Goal: Information Seeking & Learning: Learn about a topic

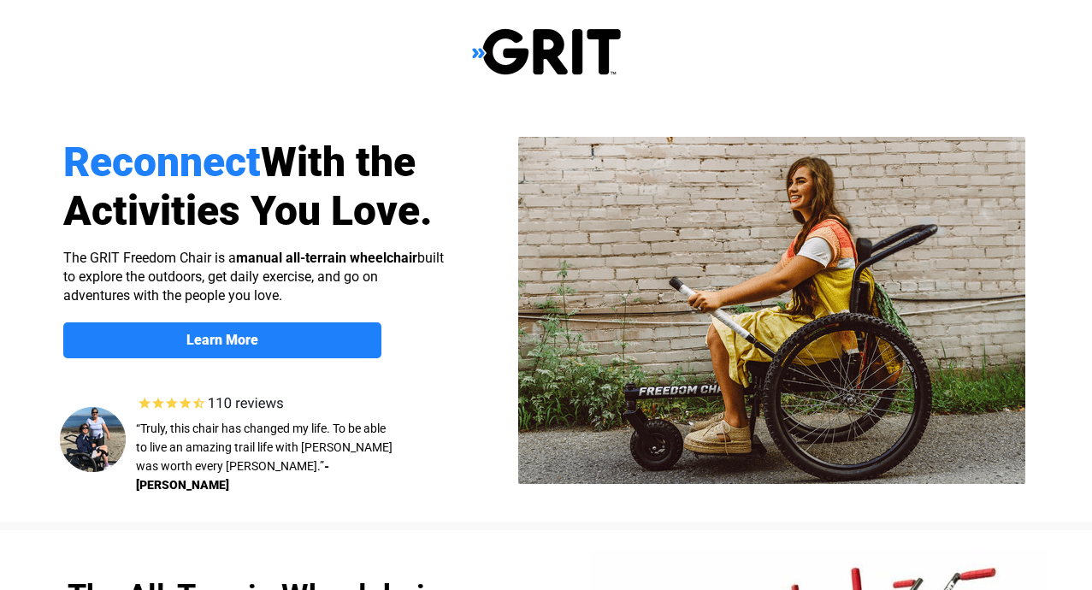
select select "US"
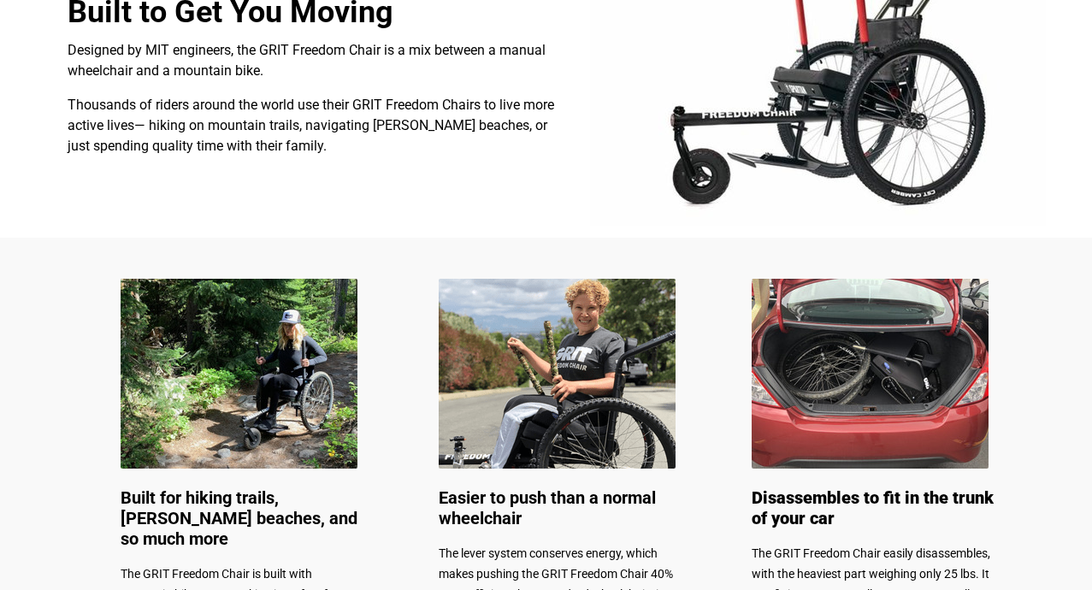
scroll to position [624, 0]
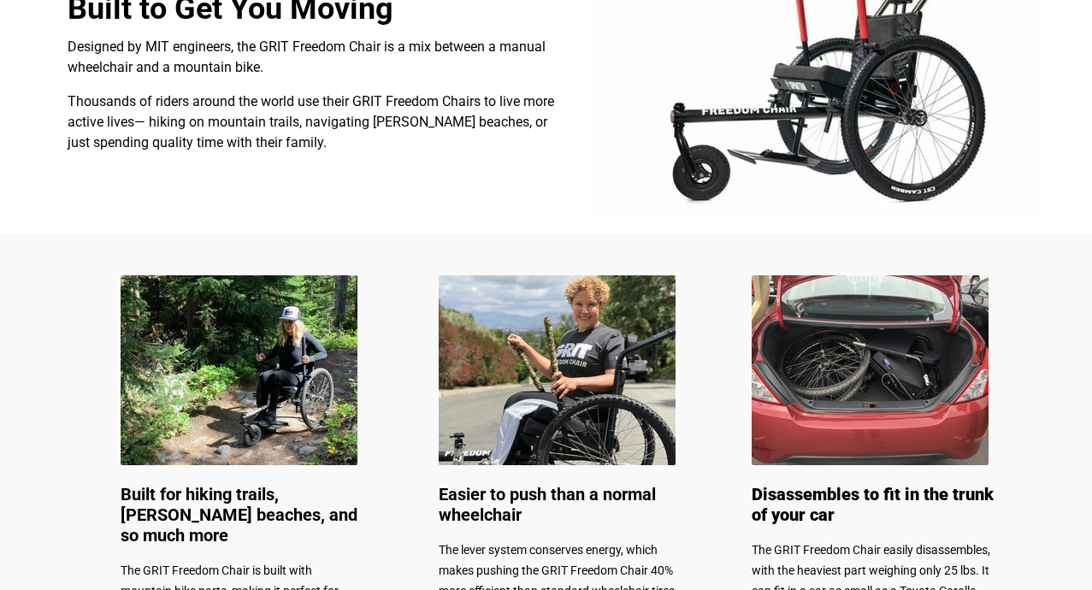
drag, startPoint x: 1090, startPoint y: 284, endPoint x: 1054, endPoint y: 306, distance: 42.2
click at [1054, 306] on div at bounding box center [546, 433] width 1092 height 398
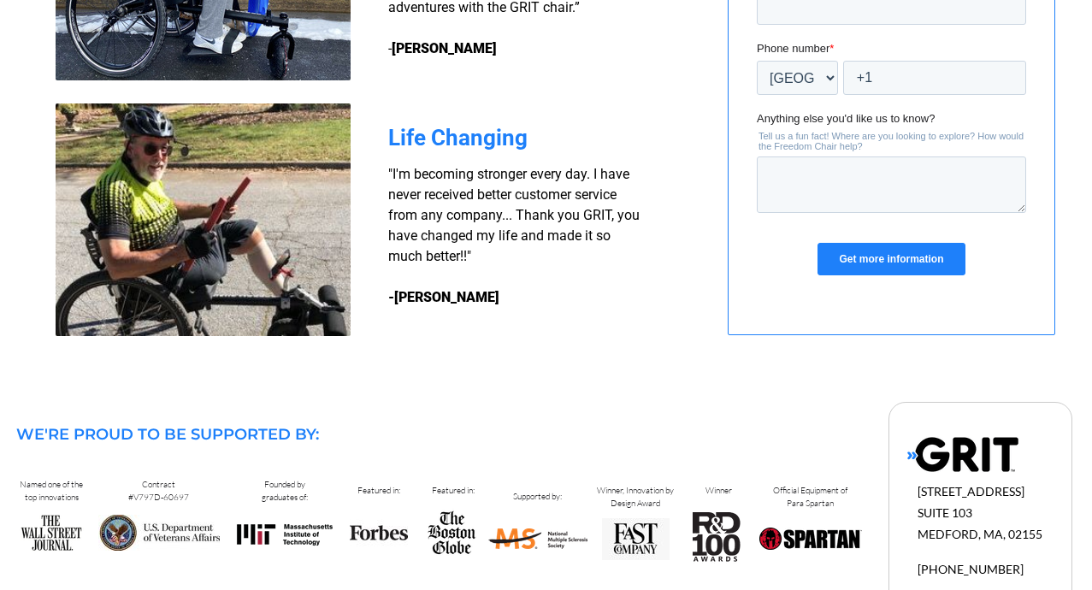
scroll to position [1566, 0]
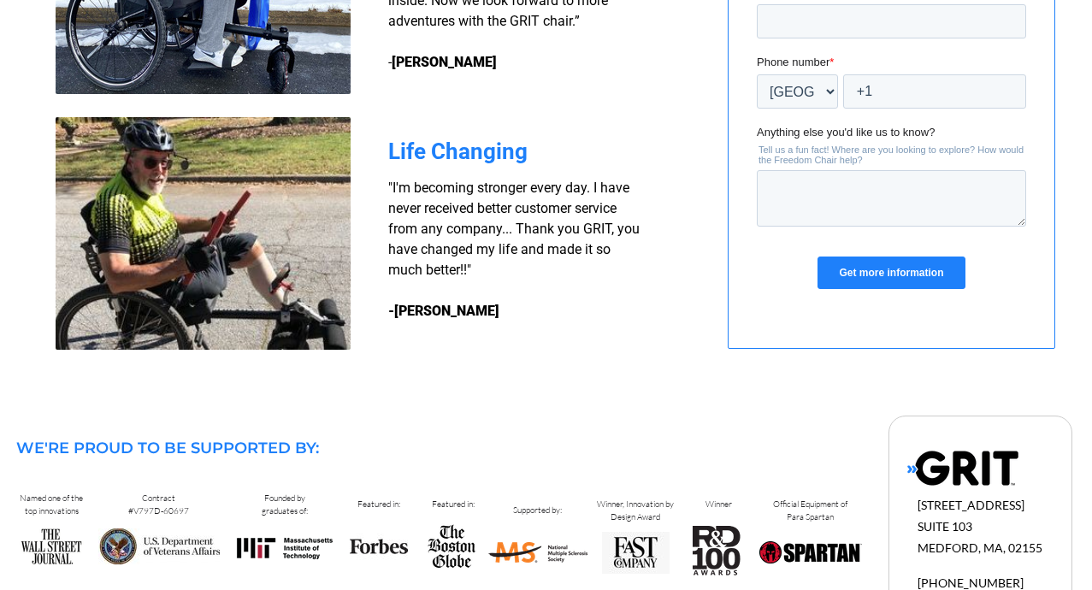
click at [1087, 496] on div at bounding box center [546, 531] width 1086 height 258
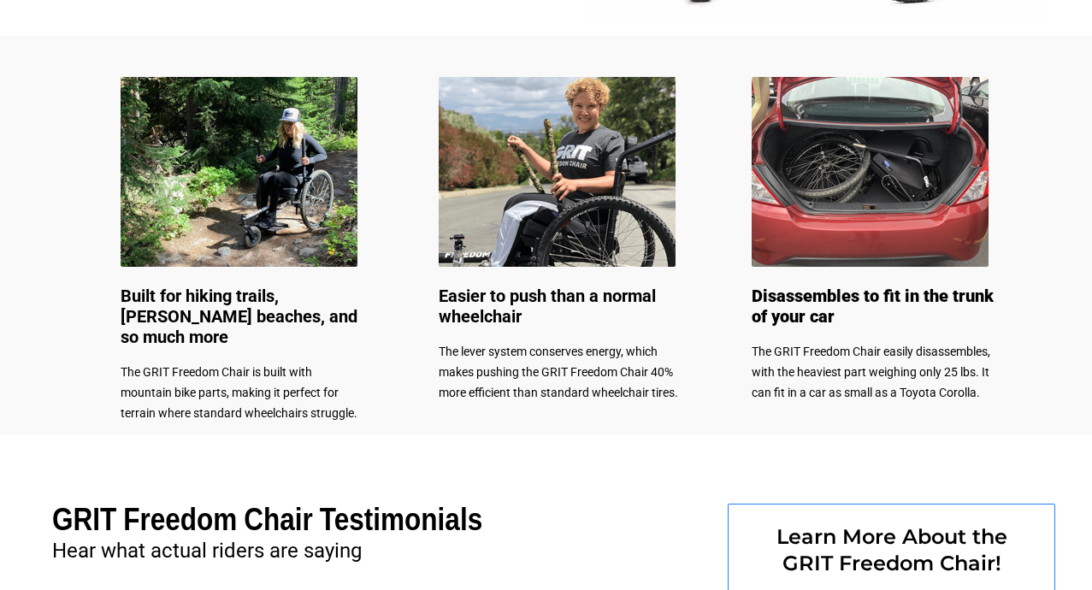
scroll to position [826, 0]
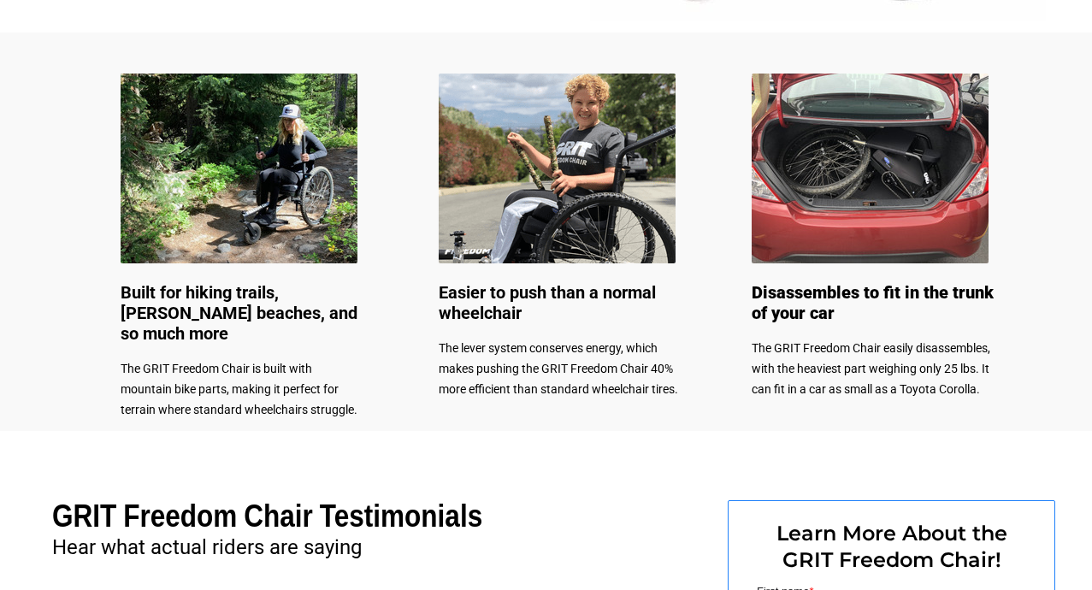
click at [1046, 248] on div at bounding box center [546, 231] width 1086 height 398
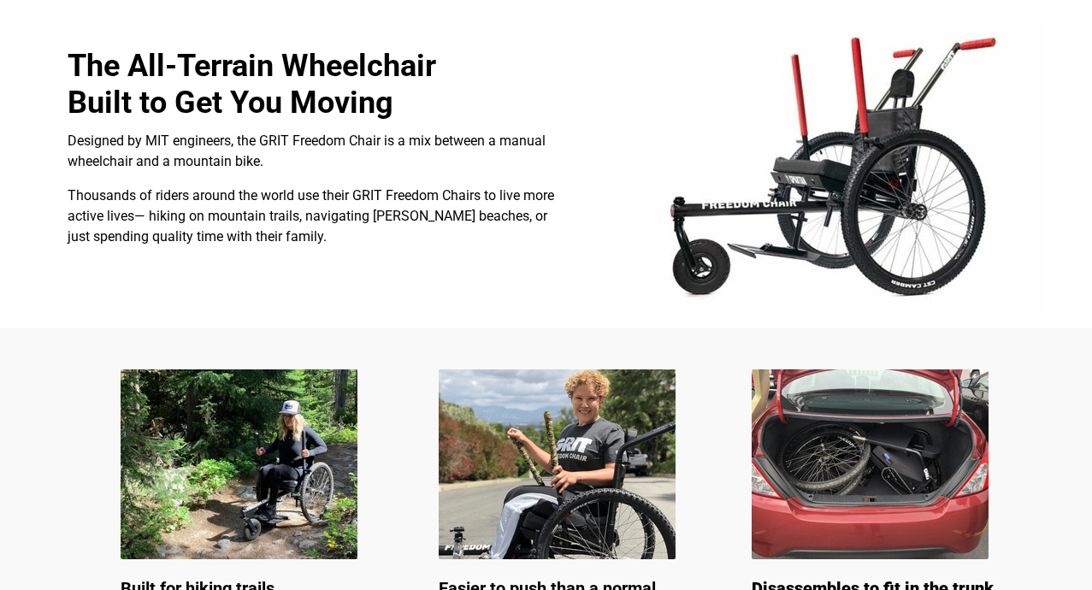
scroll to position [534, 0]
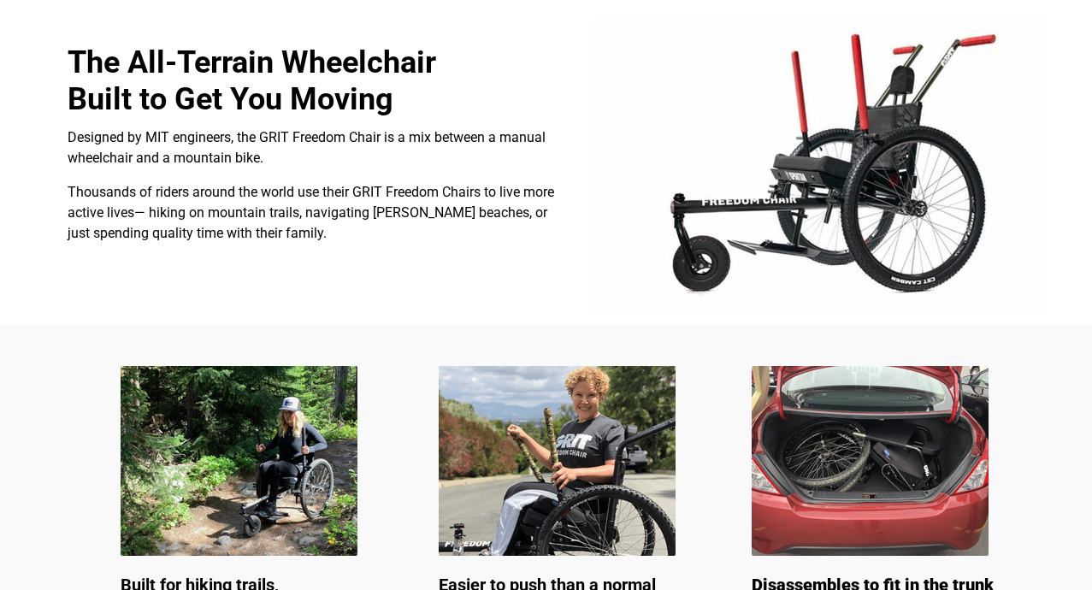
drag, startPoint x: 1073, startPoint y: 192, endPoint x: 1071, endPoint y: 204, distance: 12.9
click at [1071, 204] on div at bounding box center [546, 161] width 1086 height 328
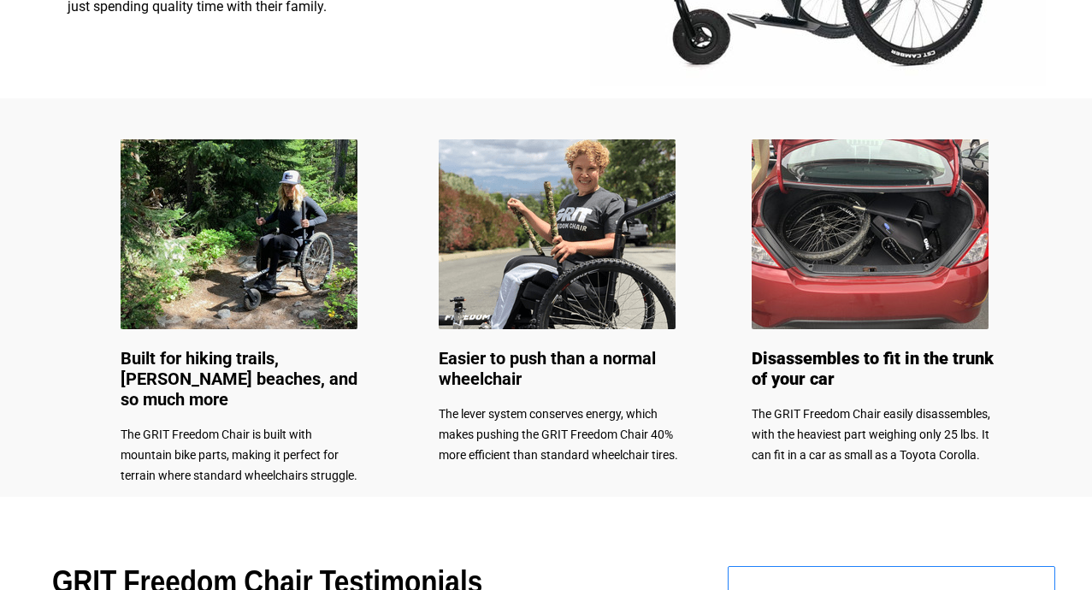
scroll to position [764, 0]
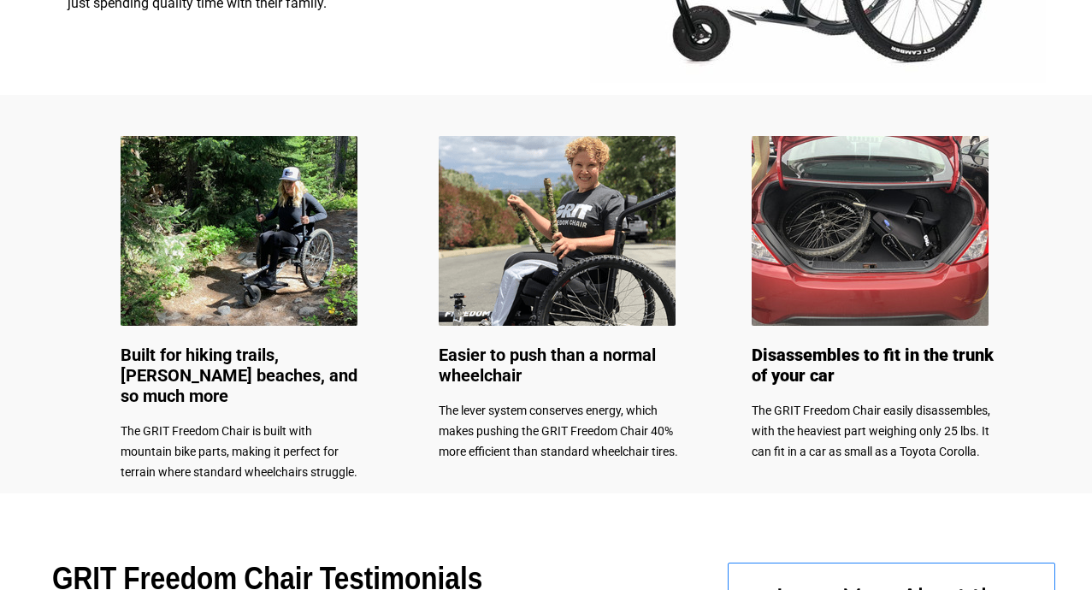
click at [1065, 219] on div at bounding box center [546, 294] width 1086 height 398
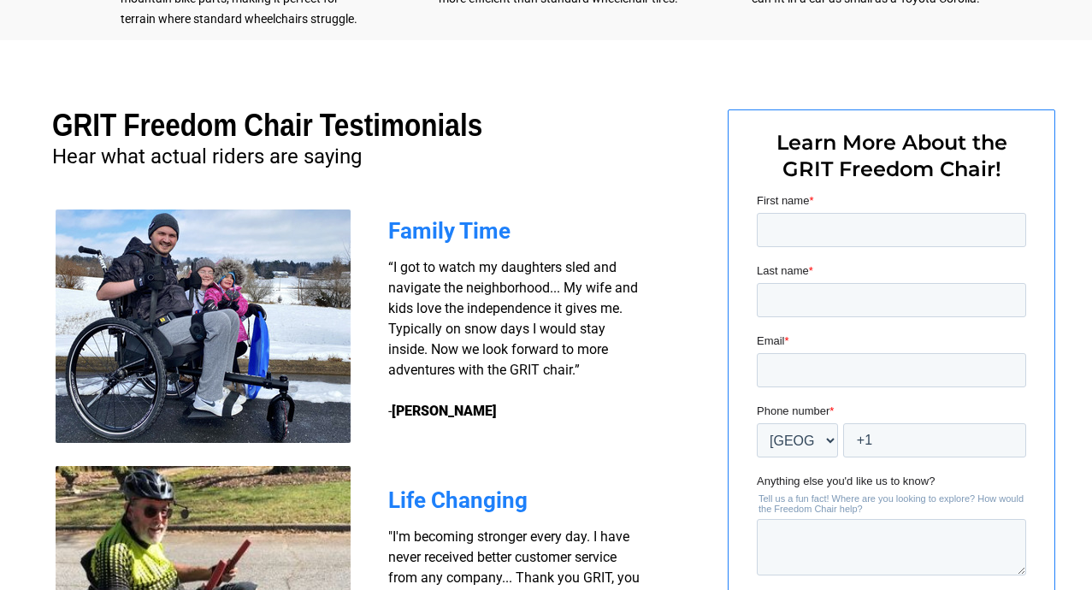
scroll to position [1235, 0]
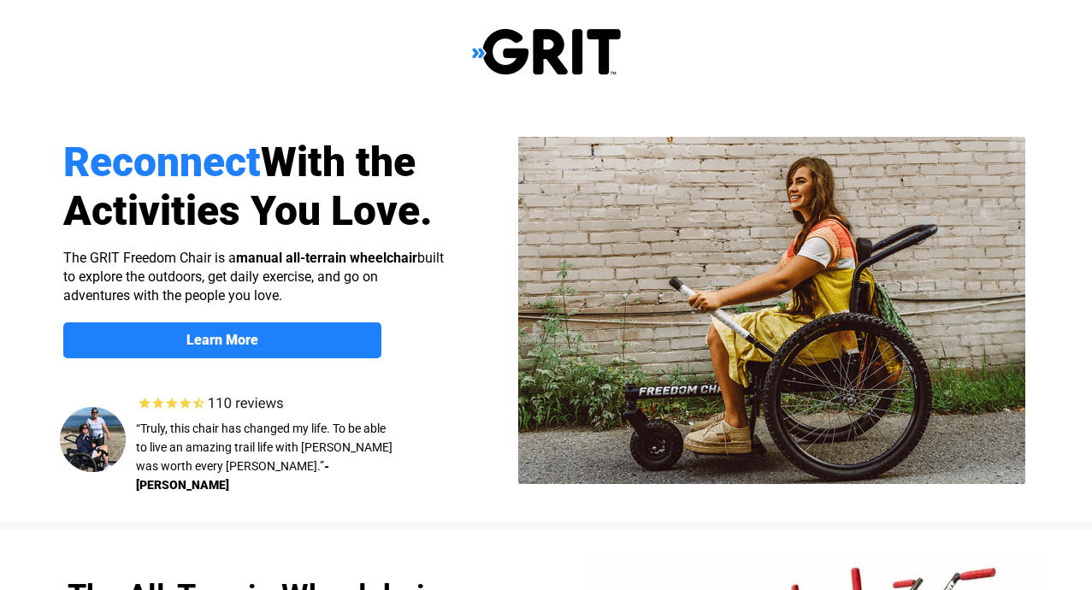
select select "US"
